Goal: Task Accomplishment & Management: Use online tool/utility

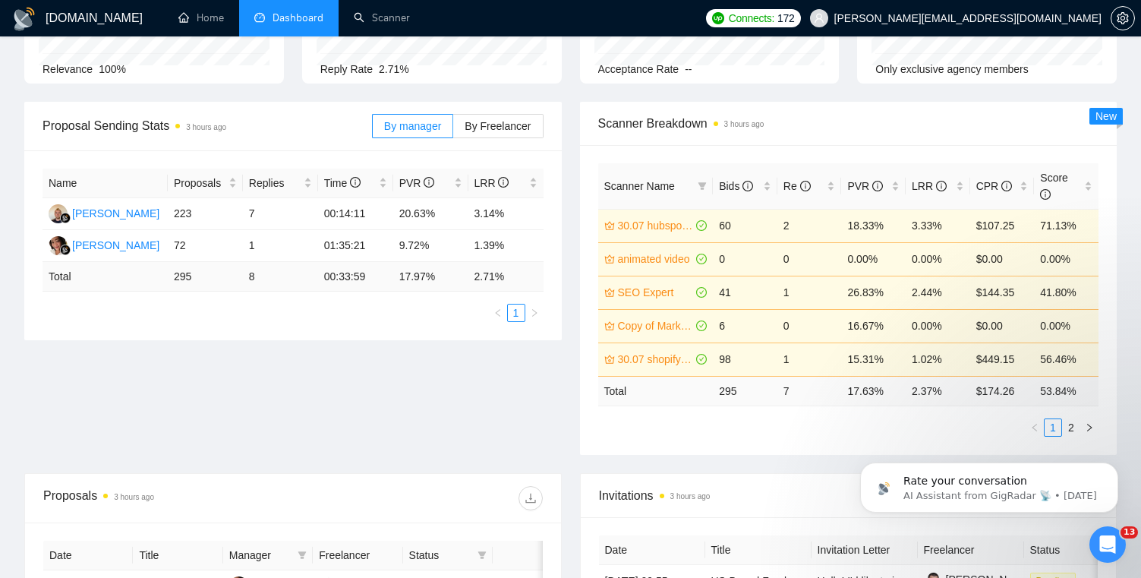
scroll to position [151, 0]
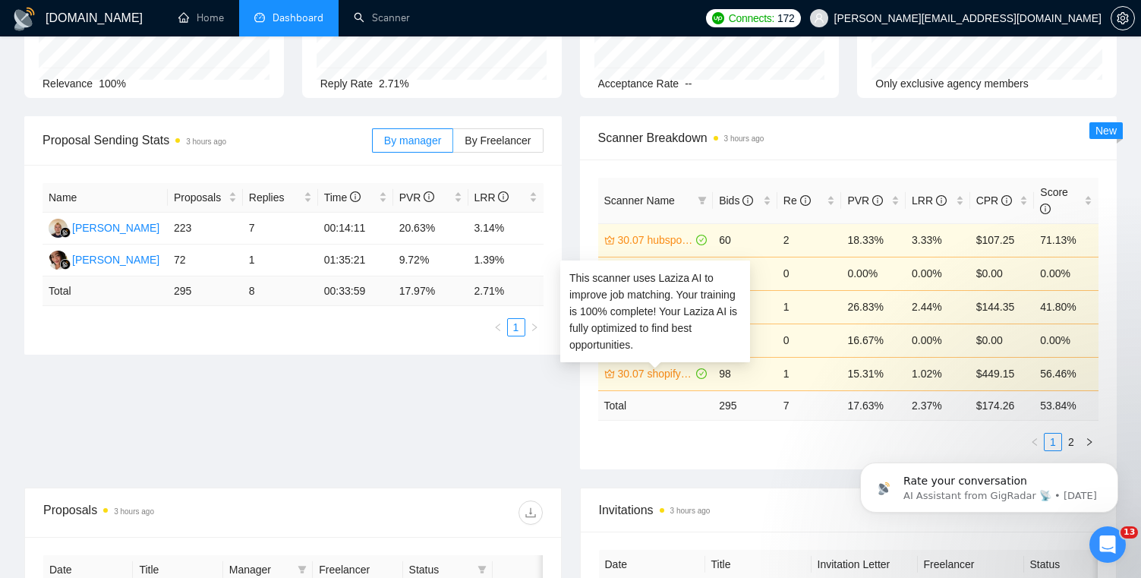
click at [664, 377] on link "30.07 shopify/ecommerce development (worldwide)" at bounding box center [656, 373] width 76 height 17
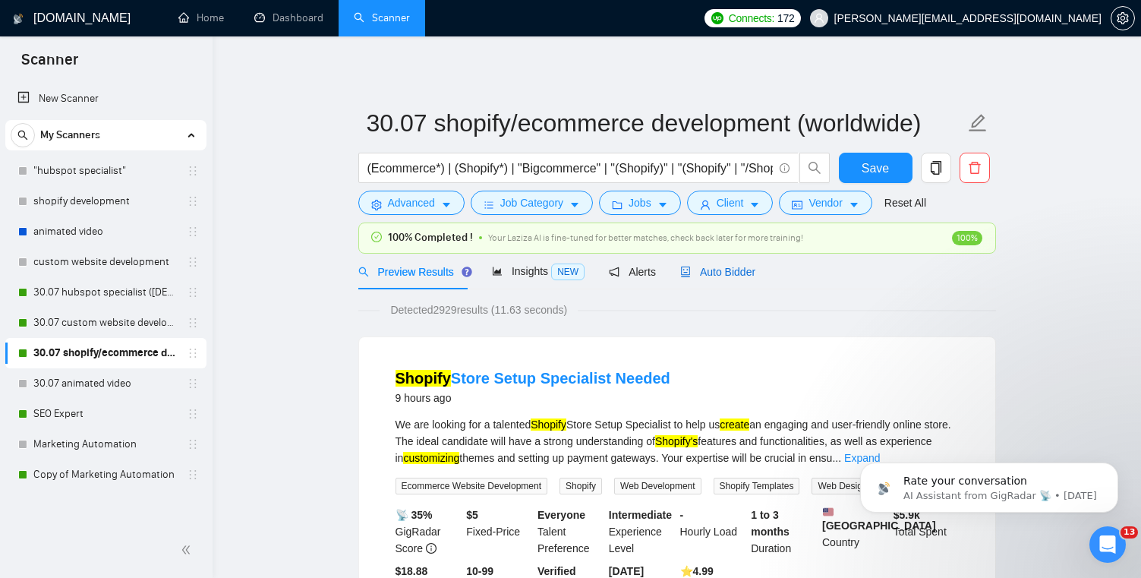
click at [732, 270] on span "Auto Bidder" at bounding box center [717, 272] width 75 height 12
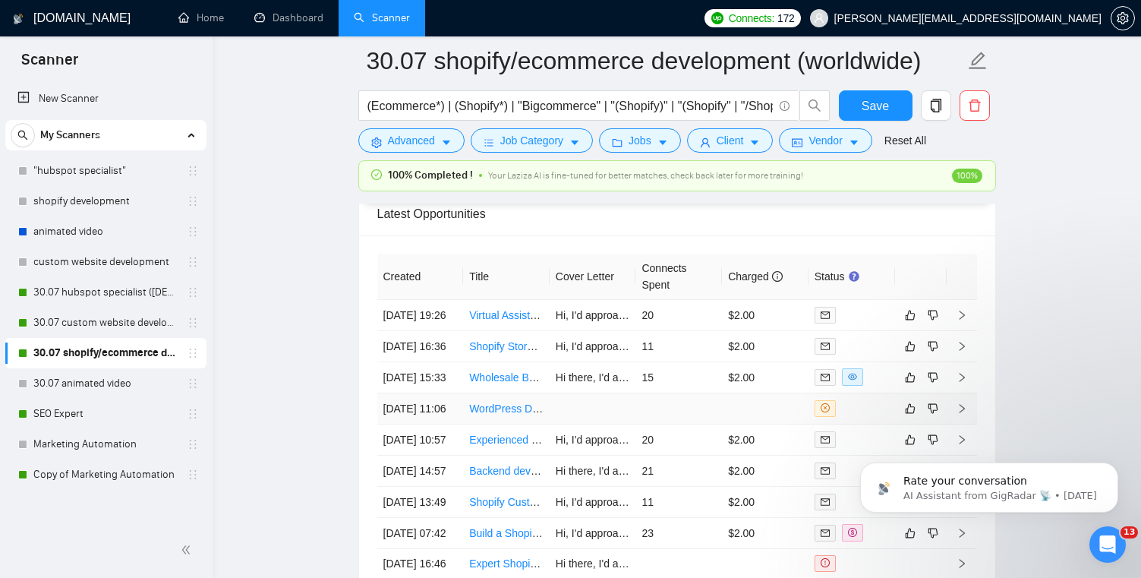
scroll to position [3769, 0]
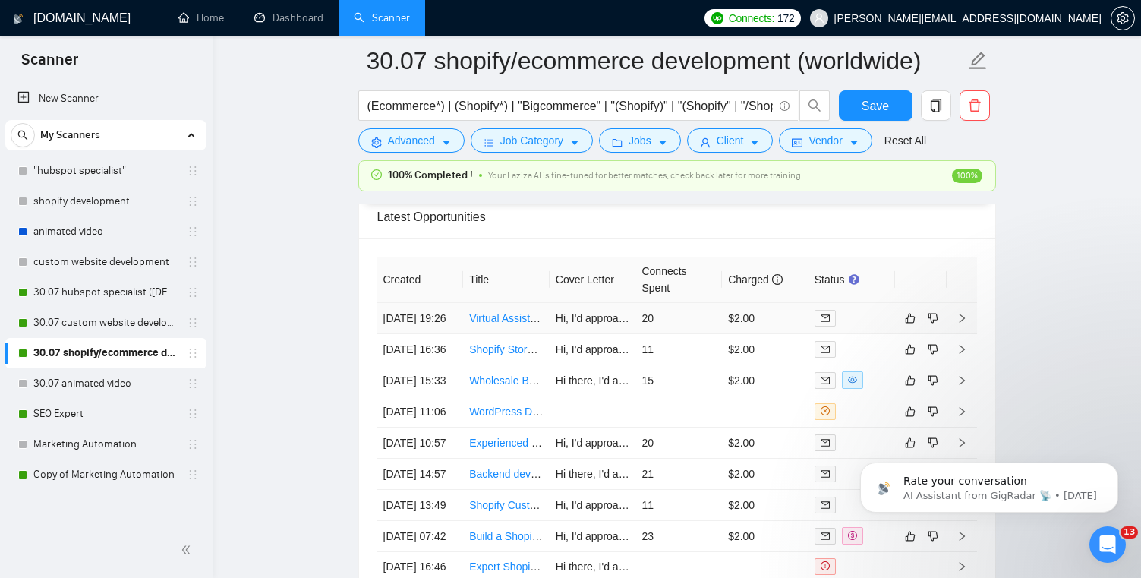
click at [516, 312] on link "Virtual Assistant – Shopify, Klaviyo & Meta Ads" at bounding box center [578, 318] width 219 height 12
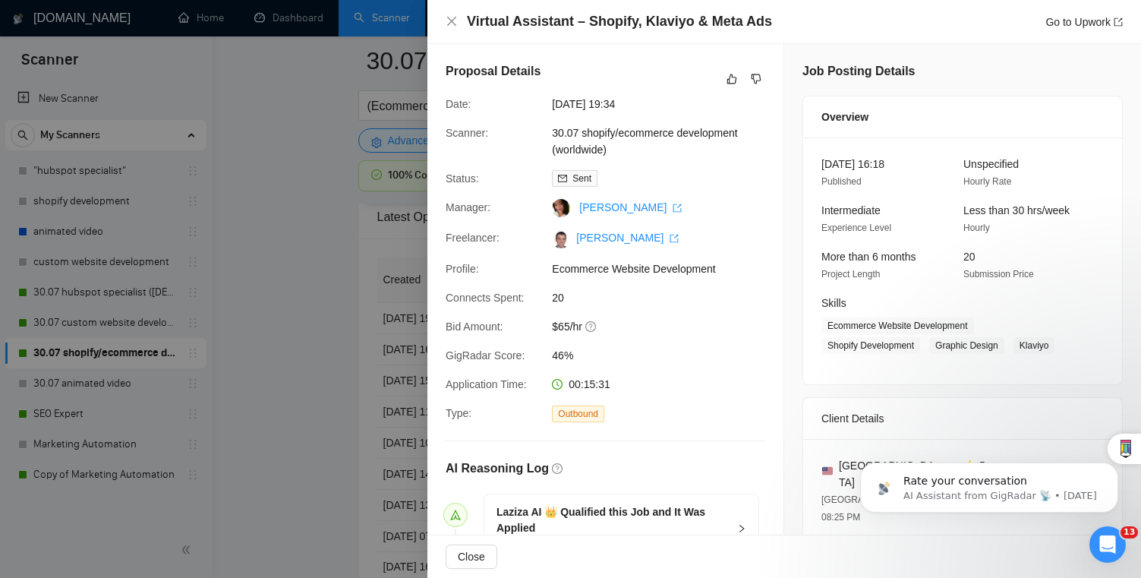
click at [378, 306] on div at bounding box center [570, 289] width 1141 height 578
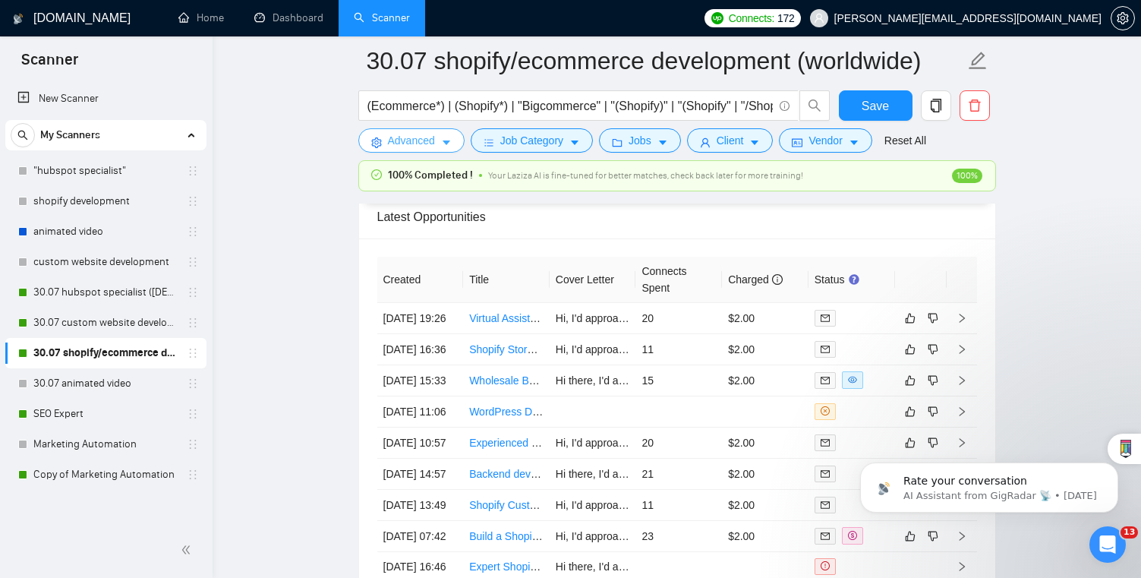
click at [437, 150] on button "Advanced" at bounding box center [411, 140] width 106 height 24
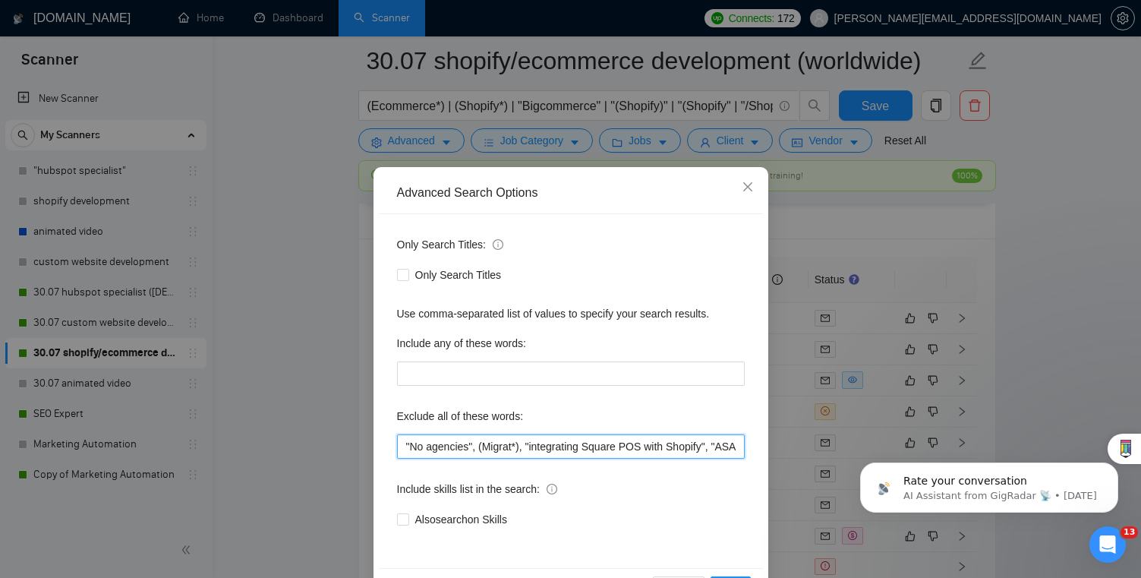
drag, startPoint x: 1480, startPoint y: 866, endPoint x: 852, endPoint y: 453, distance: 751.7
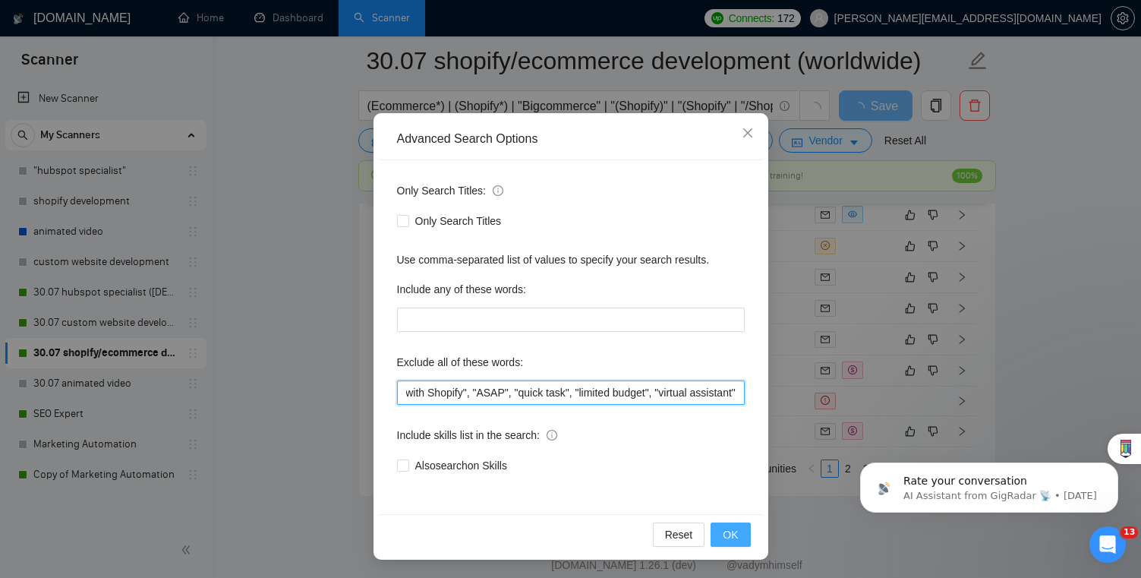
type input ""No agencies", (Migrat*), "integrating Square POS with Shopify", "ASAP", "quick…"
click at [721, 528] on button "OK" at bounding box center [730, 534] width 39 height 24
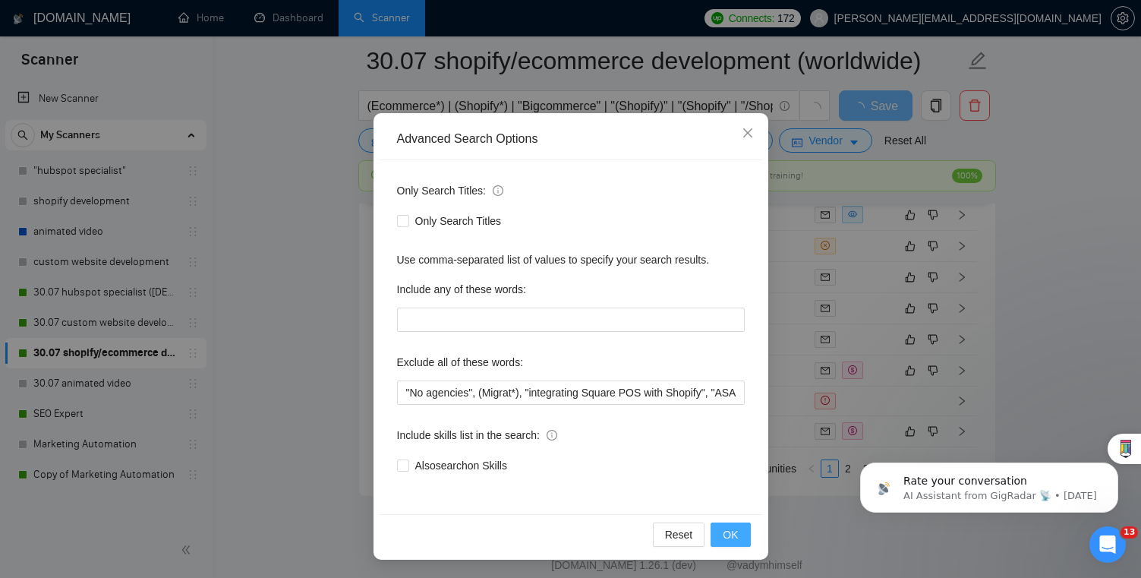
scroll to position [0, 0]
